Goal: Information Seeking & Learning: Learn about a topic

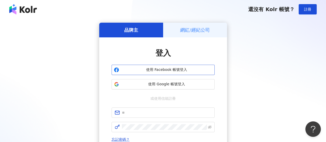
click at [163, 66] on button "使用 Facebook 帳號登入" at bounding box center [163, 70] width 103 height 10
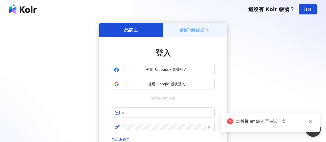
click at [178, 32] on div "網紅/經紀公司" at bounding box center [195, 30] width 64 height 15
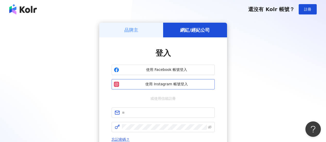
click at [163, 82] on span "使用 Instagram 帳號登入" at bounding box center [166, 84] width 91 height 5
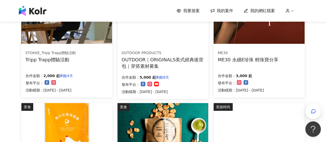
scroll to position [26, 0]
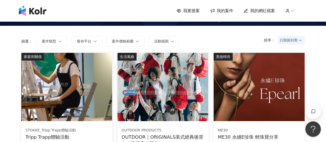
click at [254, 10] on span "我的網紅檔案" at bounding box center [262, 11] width 25 height 6
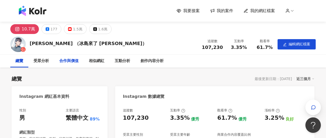
click at [61, 62] on div "合作與價值" at bounding box center [68, 61] width 19 height 6
click at [90, 62] on div "相似網紅" at bounding box center [96, 61] width 15 height 6
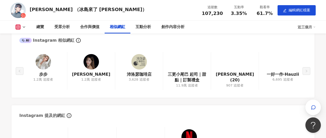
scroll to position [671, 0]
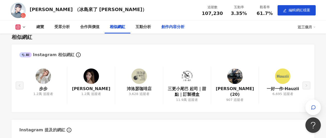
click at [166, 31] on div "創作內容分析" at bounding box center [172, 27] width 33 height 13
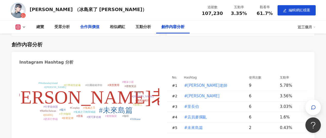
click at [89, 28] on div "合作與價值" at bounding box center [89, 27] width 19 height 6
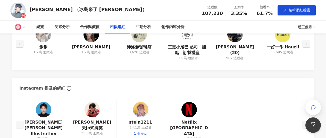
scroll to position [731, 0]
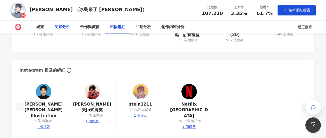
click at [55, 28] on div "受眾分析" at bounding box center [61, 27] width 15 height 6
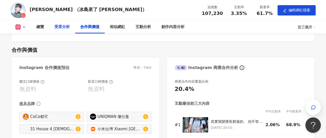
scroll to position [537, 0]
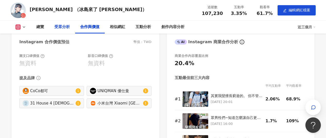
click at [53, 27] on div "受眾分析" at bounding box center [62, 27] width 26 height 13
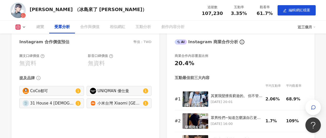
scroll to position [357, 0]
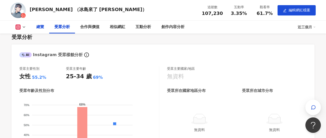
click at [45, 28] on div "總覽" at bounding box center [40, 27] width 18 height 13
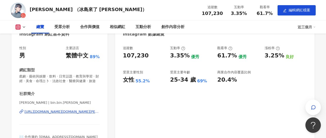
scroll to position [88, 0]
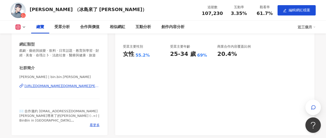
click at [23, 27] on polyline at bounding box center [24, 27] width 2 height 1
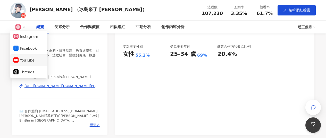
click at [21, 59] on button "YouTube" at bounding box center [28, 60] width 31 height 7
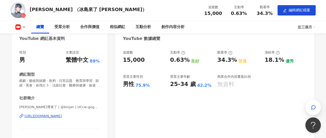
scroll to position [37, 0]
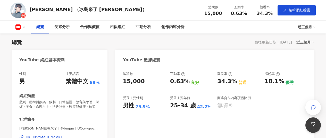
click at [26, 24] on div "總覽 受眾分析 合作與價值 相似網紅 互動分析 創作內容分析 近三個月" at bounding box center [162, 27] width 305 height 13
click at [26, 29] on icon at bounding box center [24, 27] width 4 height 4
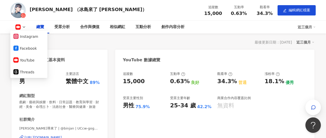
click at [45, 12] on div "[PERSON_NAME] （冰島來了 [PERSON_NAME]）" at bounding box center [88, 9] width 117 height 6
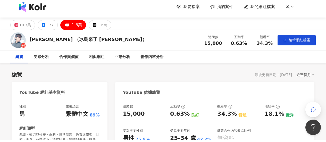
scroll to position [0, 0]
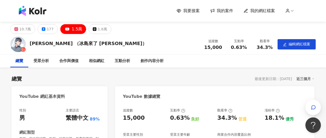
click at [32, 13] on img at bounding box center [33, 11] width 28 height 10
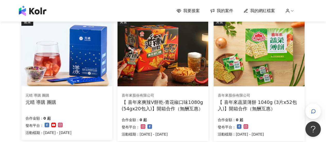
scroll to position [335, 0]
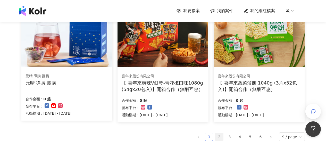
click at [218, 135] on link "2" at bounding box center [219, 137] width 8 height 8
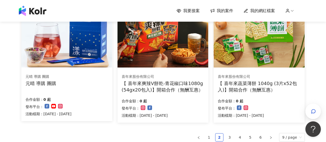
scroll to position [360, 0]
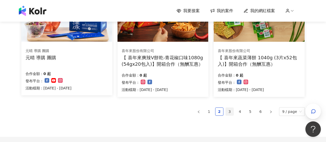
click at [233, 111] on link "3" at bounding box center [230, 112] width 8 height 8
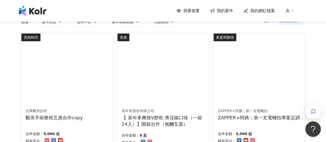
scroll to position [51, 0]
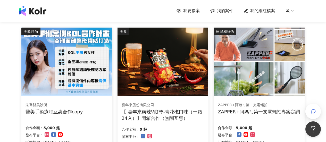
click at [98, 79] on img at bounding box center [66, 62] width 91 height 68
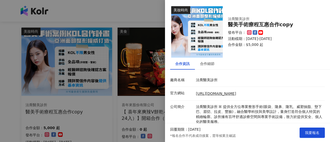
click at [104, 96] on div at bounding box center [165, 71] width 330 height 142
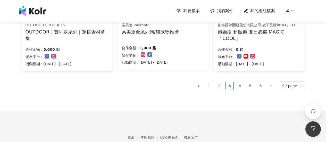
scroll to position [412, 0]
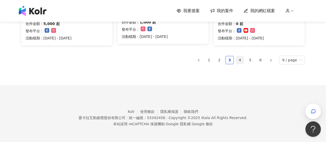
click at [243, 59] on link "4" at bounding box center [240, 60] width 8 height 8
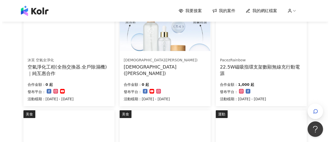
scroll to position [206, 0]
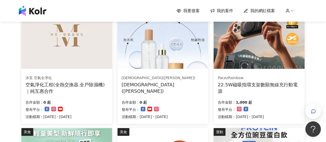
click at [82, 63] on img at bounding box center [66, 35] width 91 height 68
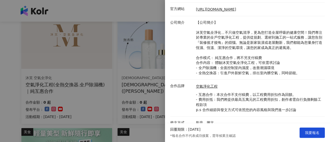
scroll to position [90, 0]
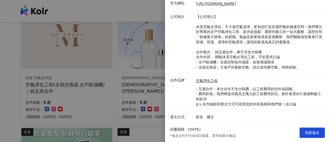
click at [155, 85] on div at bounding box center [165, 71] width 330 height 142
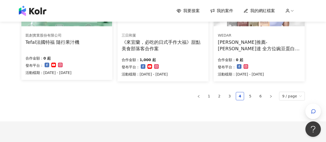
scroll to position [412, 0]
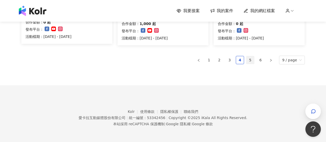
click at [249, 62] on link "5" at bounding box center [250, 60] width 8 height 8
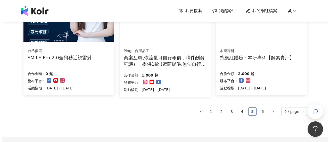
scroll to position [309, 0]
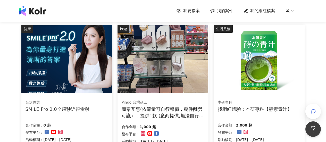
click at [92, 68] on img at bounding box center [66, 59] width 91 height 68
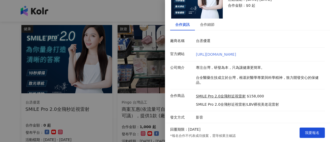
scroll to position [39, 0]
click at [220, 106] on p "SMILE Pro 2.0全飛秒近視雷射/LBV裸視美老花雷射" at bounding box center [237, 104] width 83 height 5
click at [210, 26] on div "合作細節" at bounding box center [207, 24] width 14 height 6
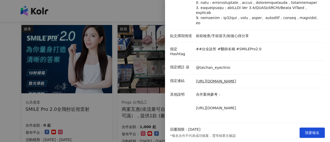
scroll to position [128, 0]
click at [115, 74] on div at bounding box center [165, 71] width 330 height 142
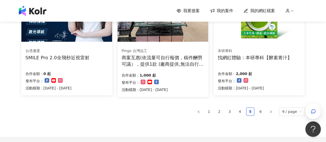
scroll to position [412, 0]
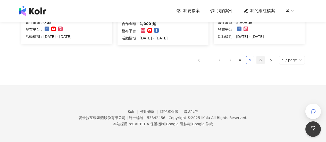
click at [261, 61] on link "6" at bounding box center [261, 60] width 8 height 8
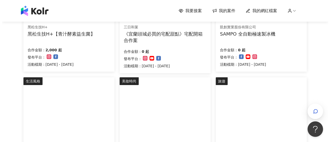
scroll to position [155, 0]
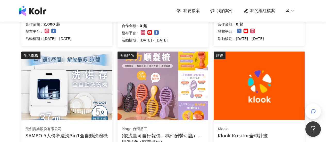
click at [230, 84] on img at bounding box center [259, 86] width 91 height 68
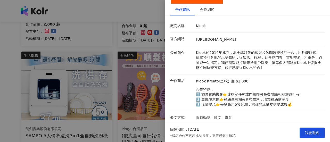
scroll to position [55, 0]
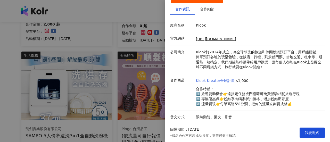
click at [215, 79] on link "Klook Kreator全球計畫" at bounding box center [215, 80] width 39 height 5
click at [123, 43] on div at bounding box center [165, 71] width 330 height 142
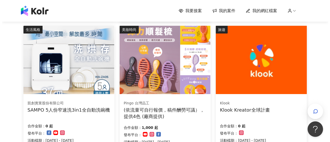
scroll to position [206, 0]
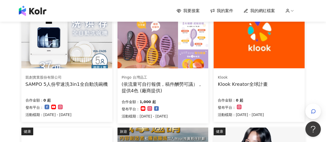
click at [88, 39] on img at bounding box center [66, 34] width 91 height 68
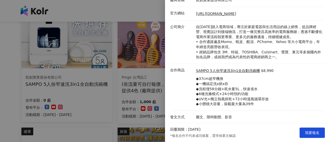
scroll to position [80, 0]
click at [128, 85] on div at bounding box center [165, 71] width 330 height 142
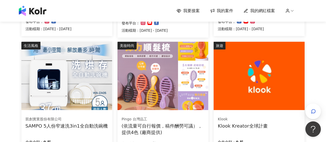
scroll to position [103, 0]
